Goal: Task Accomplishment & Management: Manage account settings

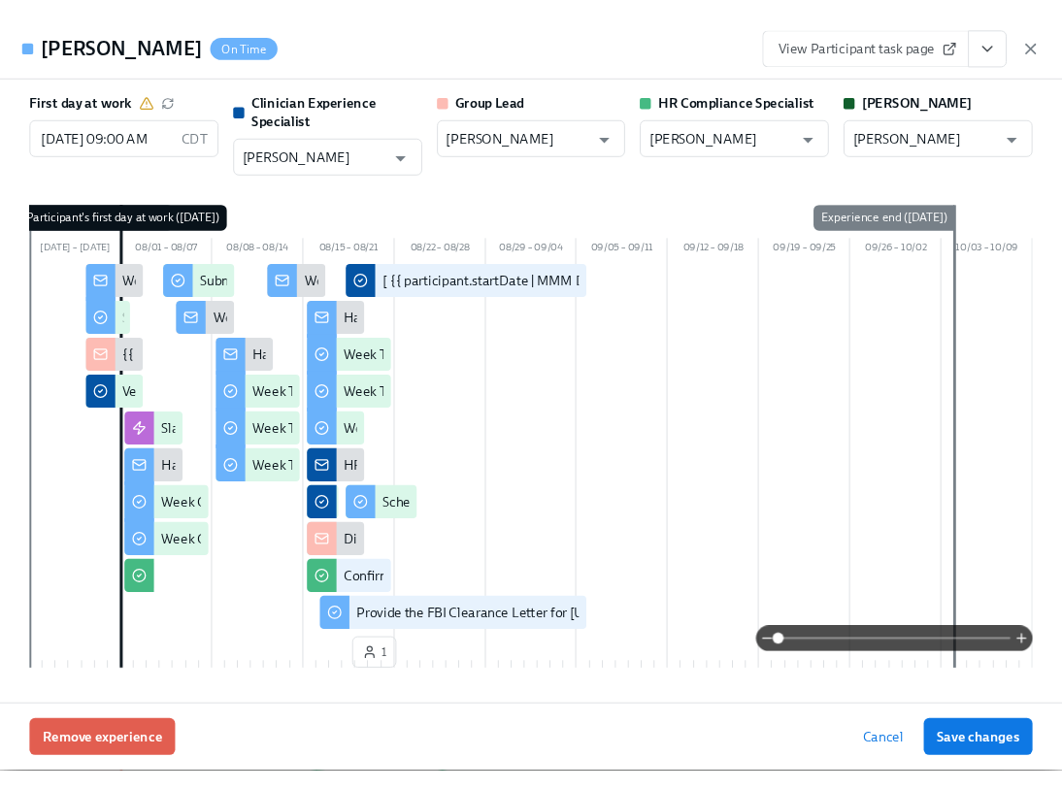
scroll to position [0, 31765]
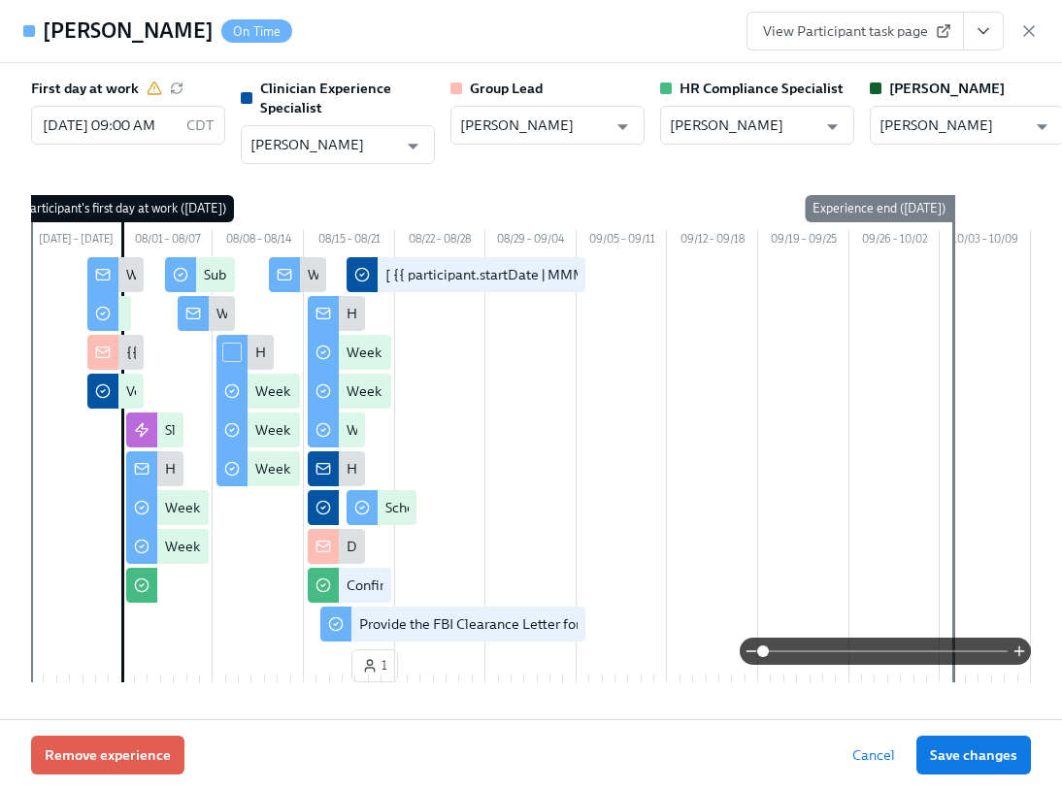
click at [992, 27] on icon "View task page" at bounding box center [983, 30] width 19 height 19
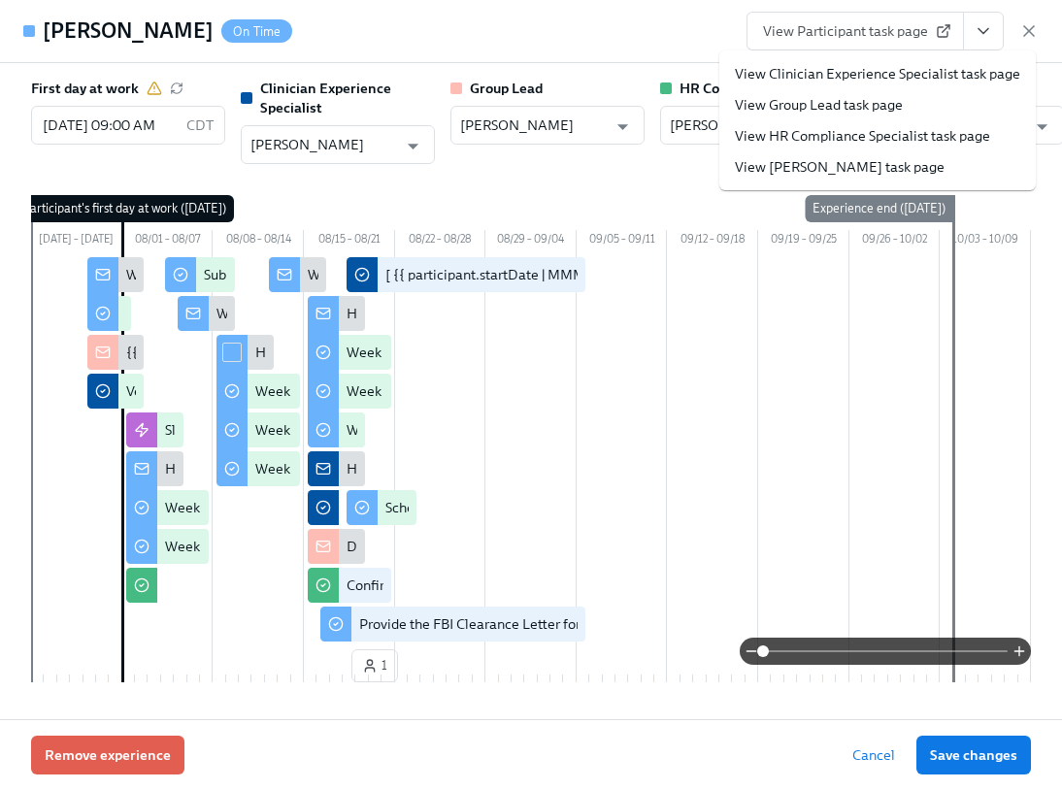
click at [966, 64] on link "View Clinician Experience Specialist task page" at bounding box center [877, 73] width 285 height 19
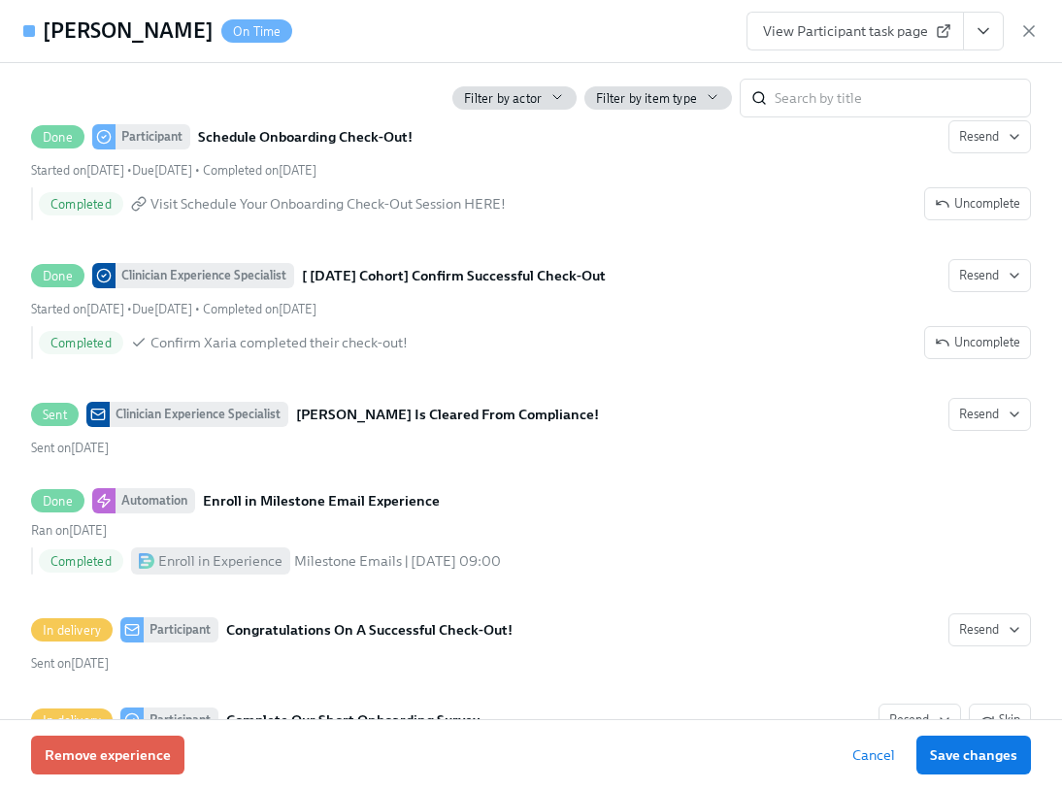
scroll to position [4765, 0]
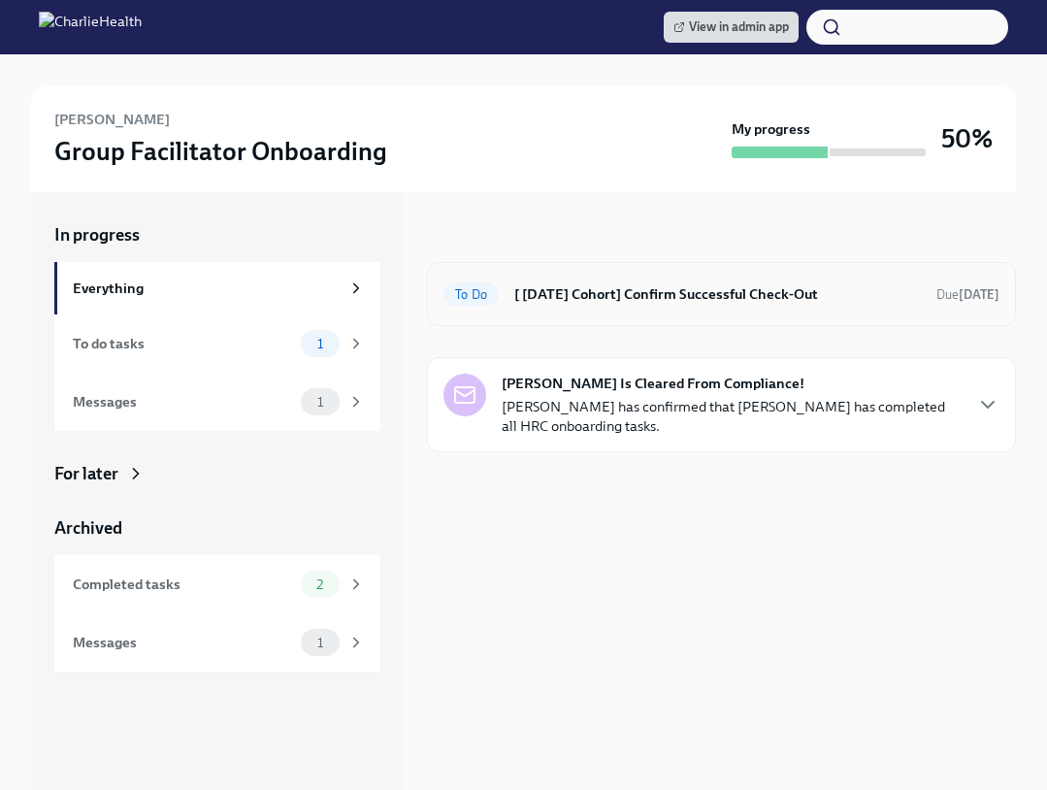
click at [689, 289] on h6 "[ Aug 1st Cohort] Confirm Successful Check-Out" at bounding box center [717, 293] width 407 height 21
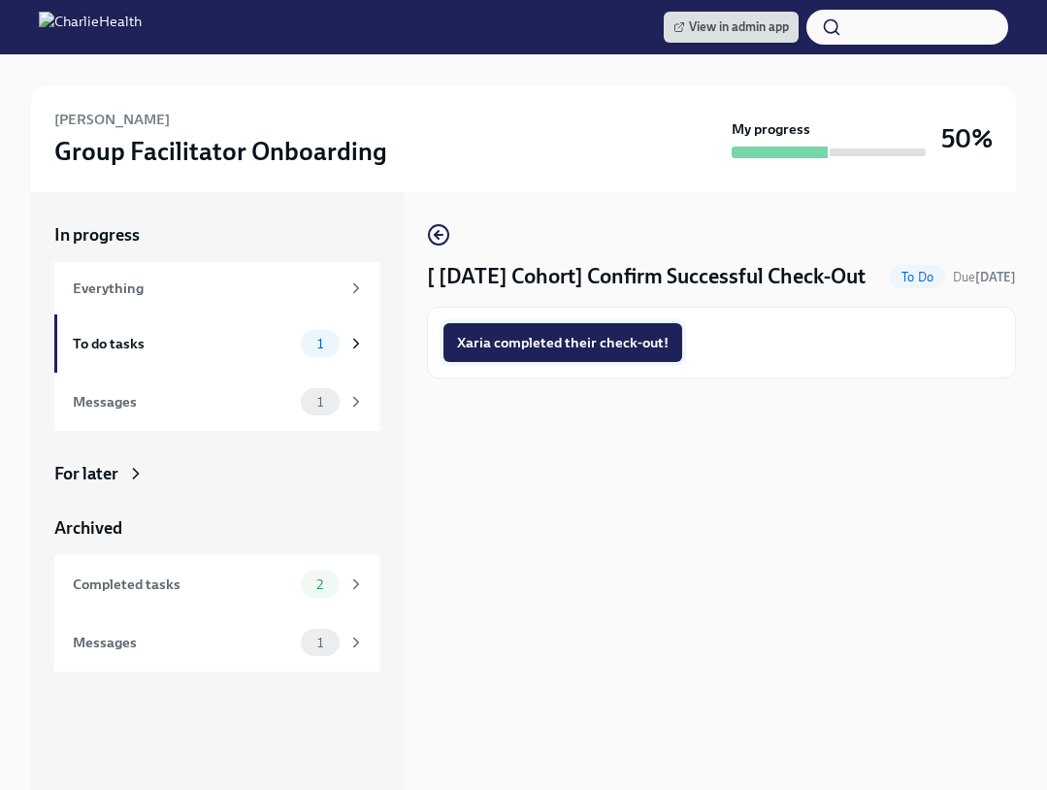
click at [657, 329] on button "Xaria completed their check-out!" at bounding box center [563, 342] width 239 height 39
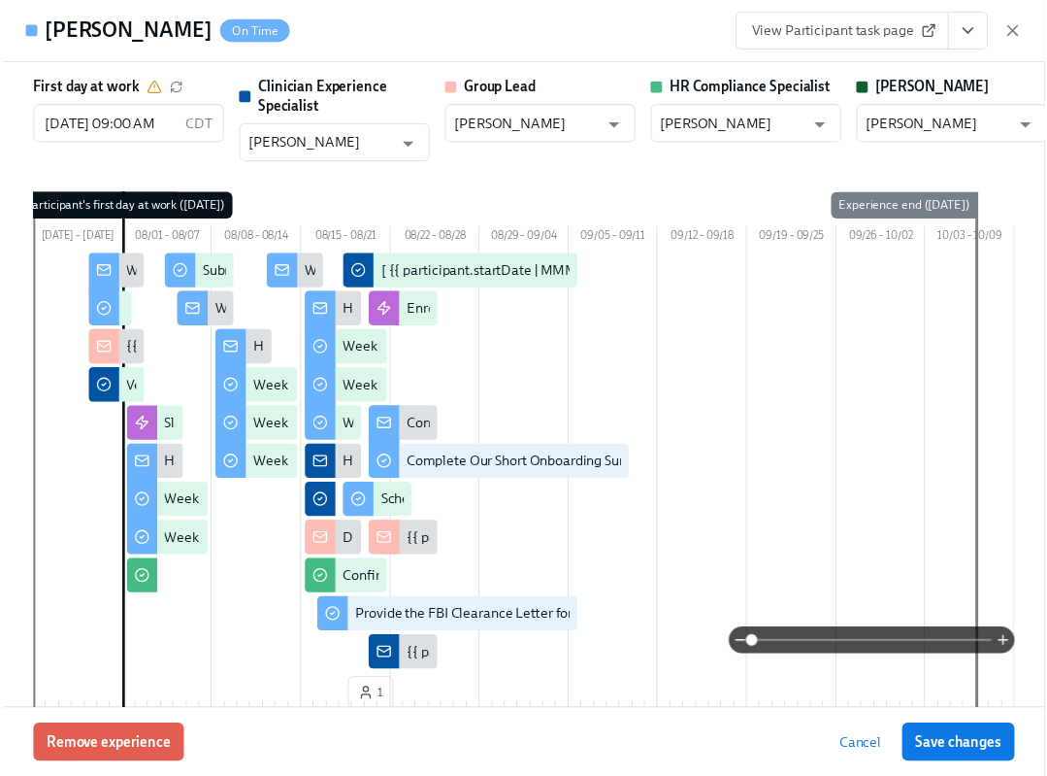
scroll to position [0, 31821]
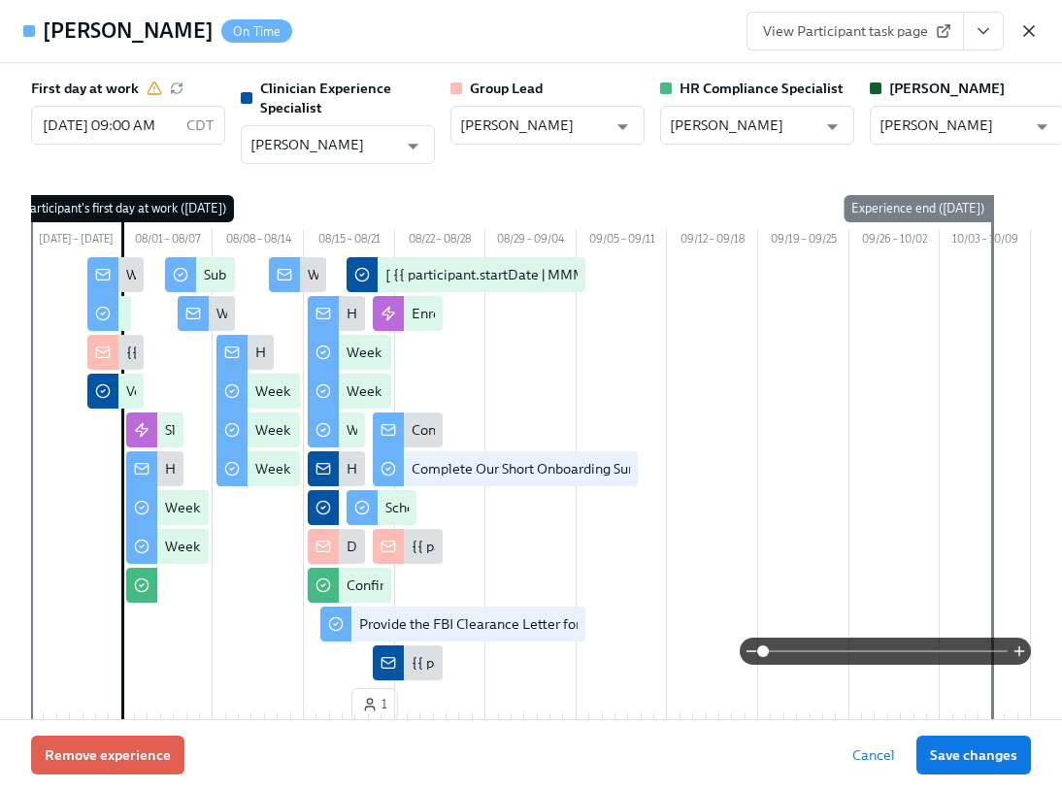
click at [1023, 30] on icon "button" at bounding box center [1028, 30] width 19 height 19
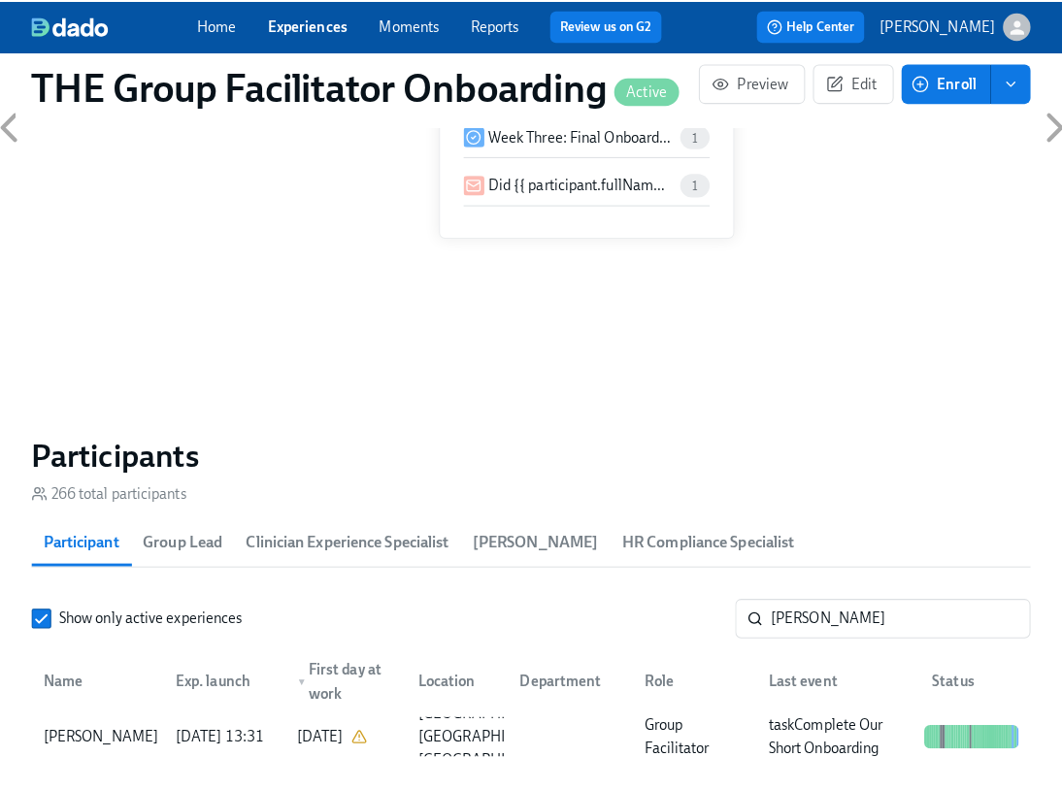
scroll to position [1408, 0]
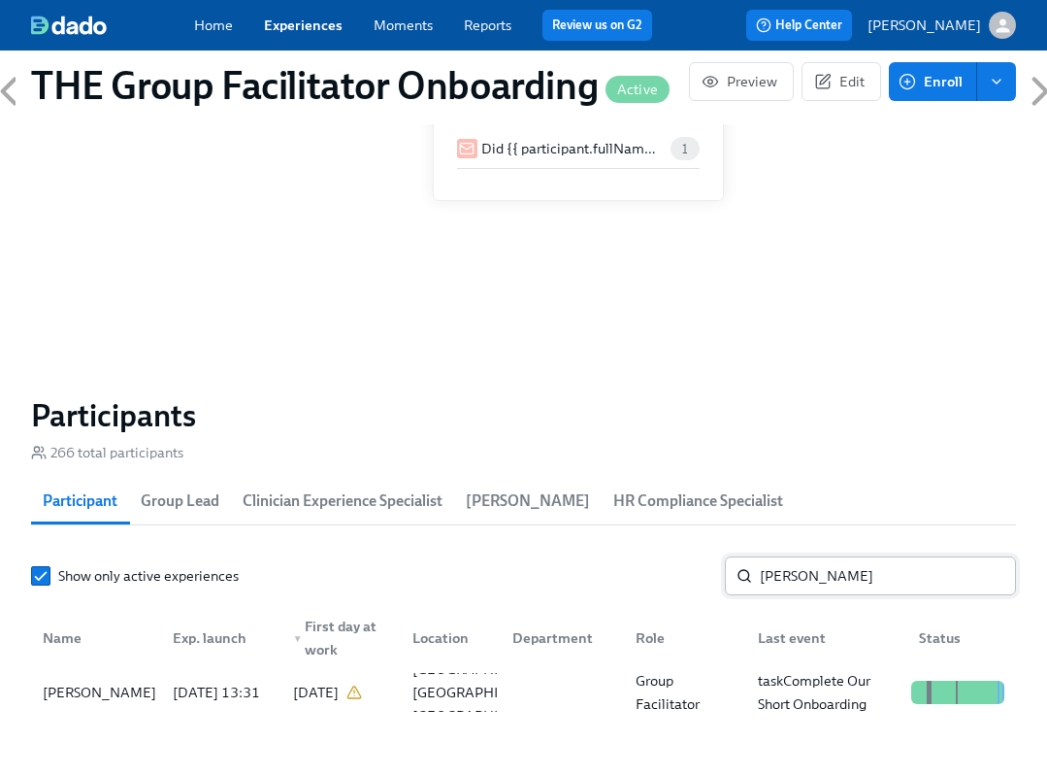
click at [893, 585] on input "hicks" at bounding box center [888, 575] width 256 height 39
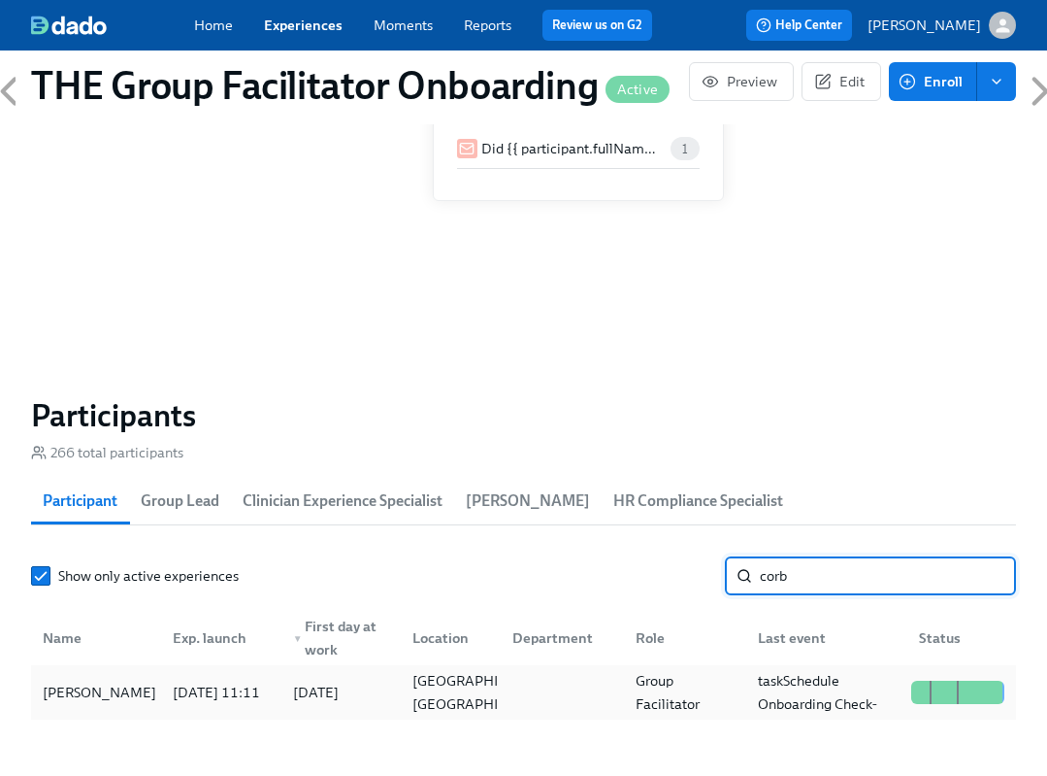
type input "corb"
click at [110, 698] on div "[PERSON_NAME]" at bounding box center [99, 691] width 129 height 23
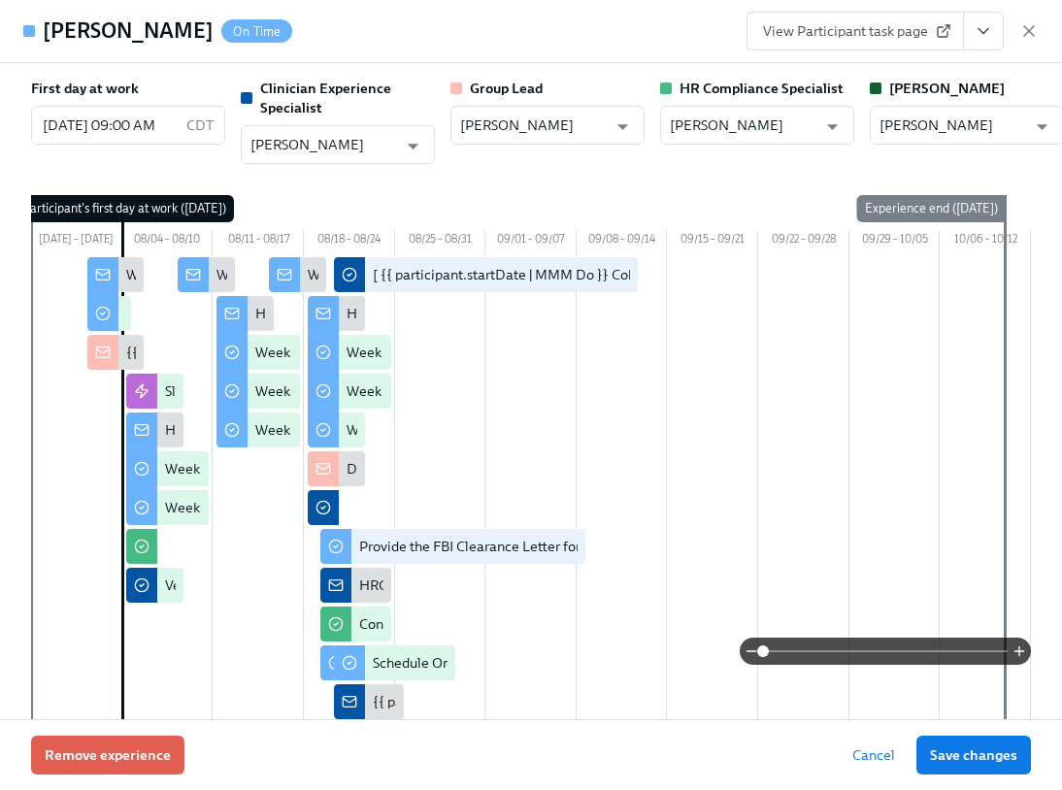
click at [992, 28] on icon "View task page" at bounding box center [983, 30] width 19 height 19
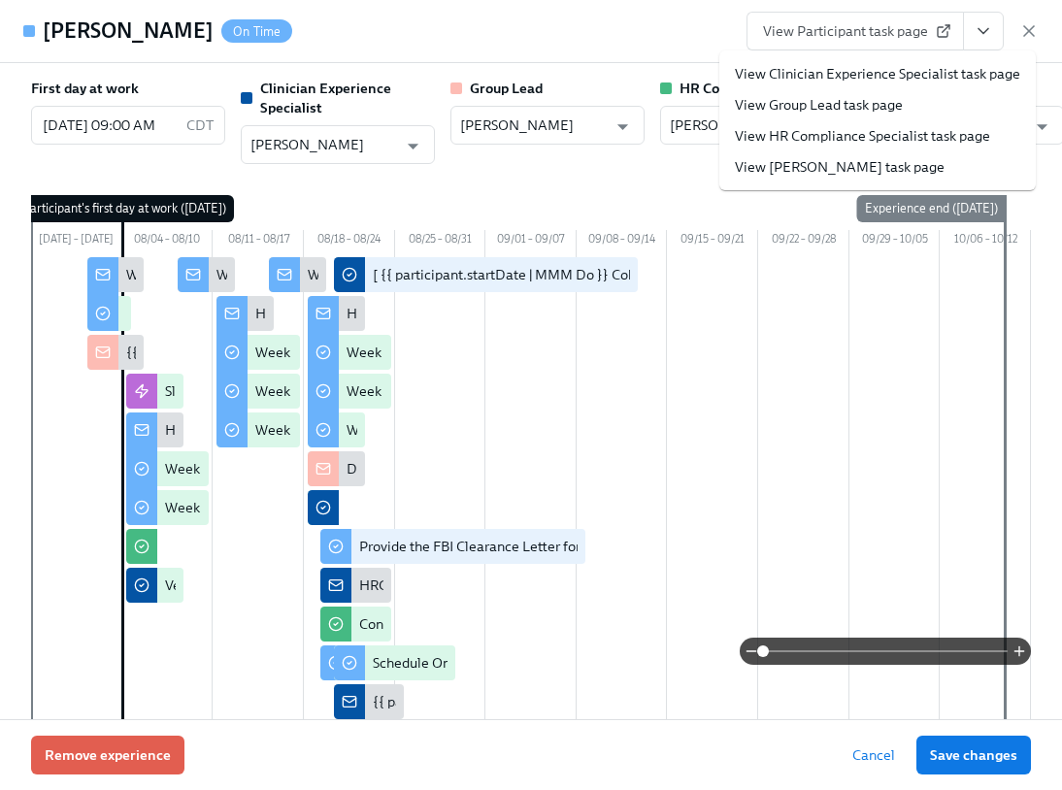
click at [926, 71] on link "View Clinician Experience Specialist task page" at bounding box center [877, 73] width 285 height 19
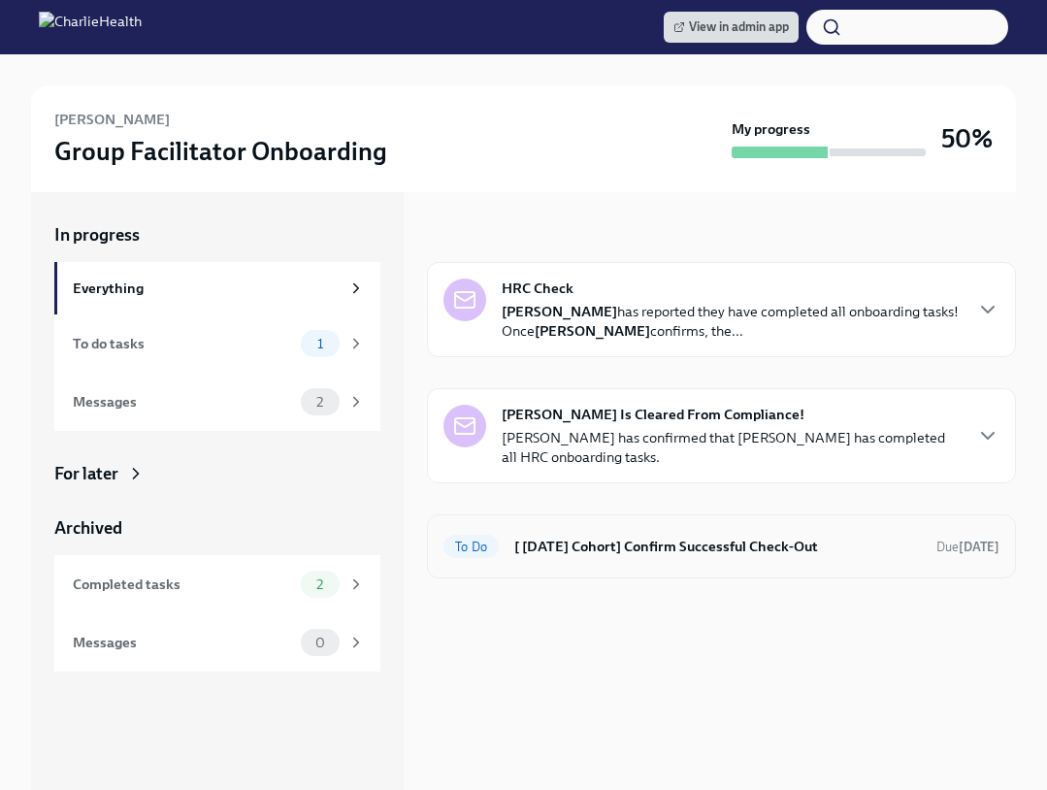
click at [540, 531] on div "To Do [ [DATE] Cohort] Confirm Successful Check-Out Due [DATE]" at bounding box center [722, 546] width 556 height 31
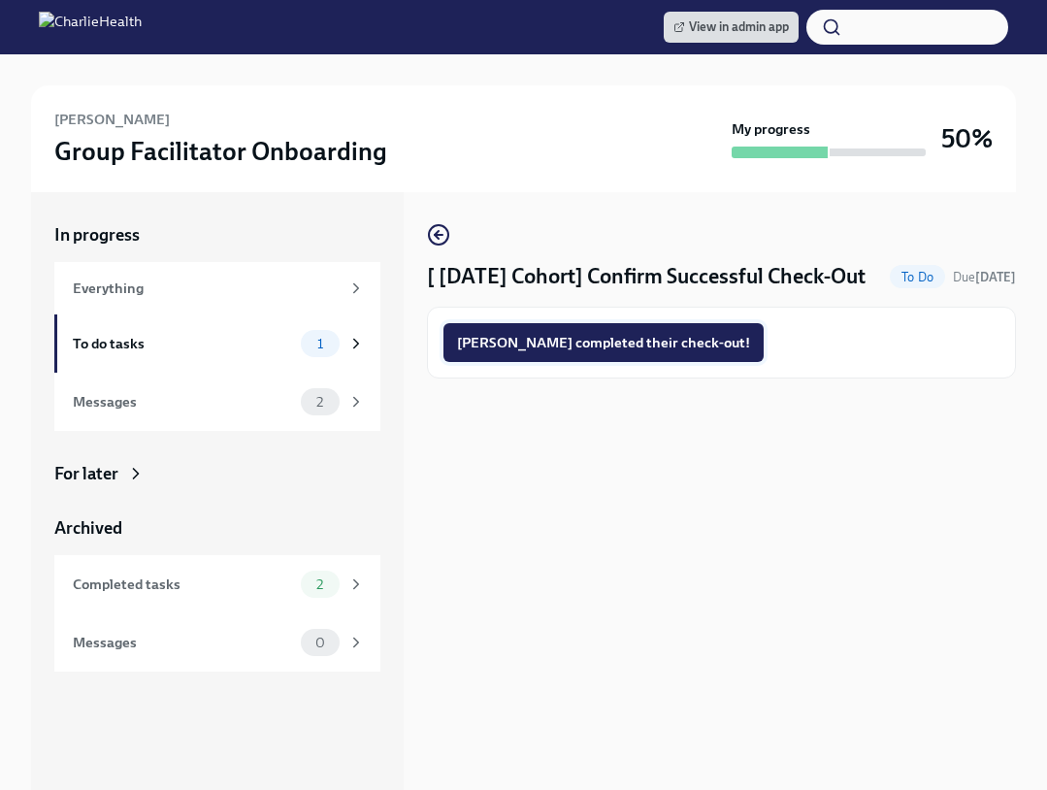
click at [603, 352] on span "[PERSON_NAME] completed their check-out!" at bounding box center [603, 342] width 293 height 19
